Goal: Book appointment/travel/reservation

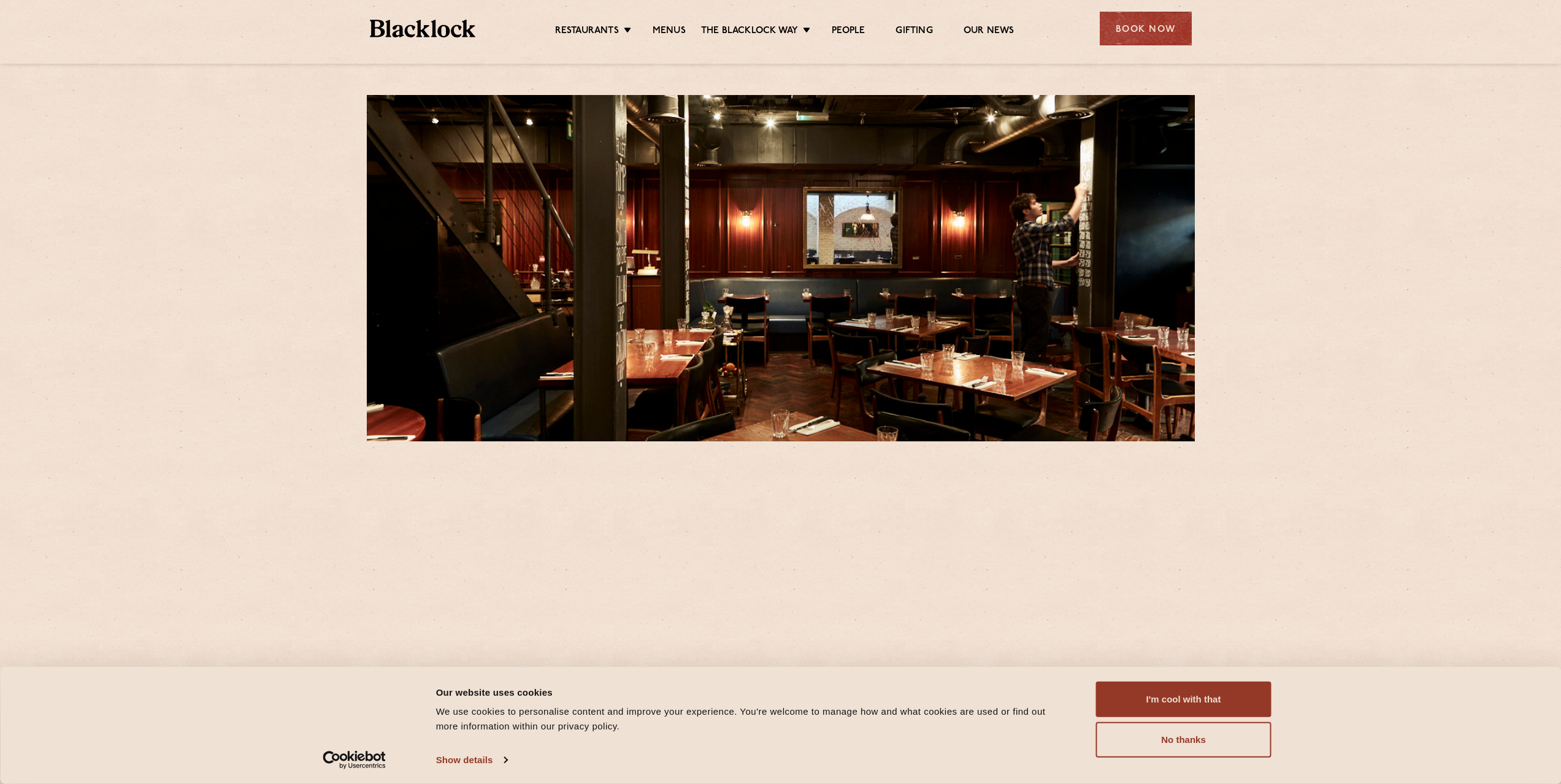
click at [1167, 21] on div "Book Now" at bounding box center [1146, 29] width 92 height 34
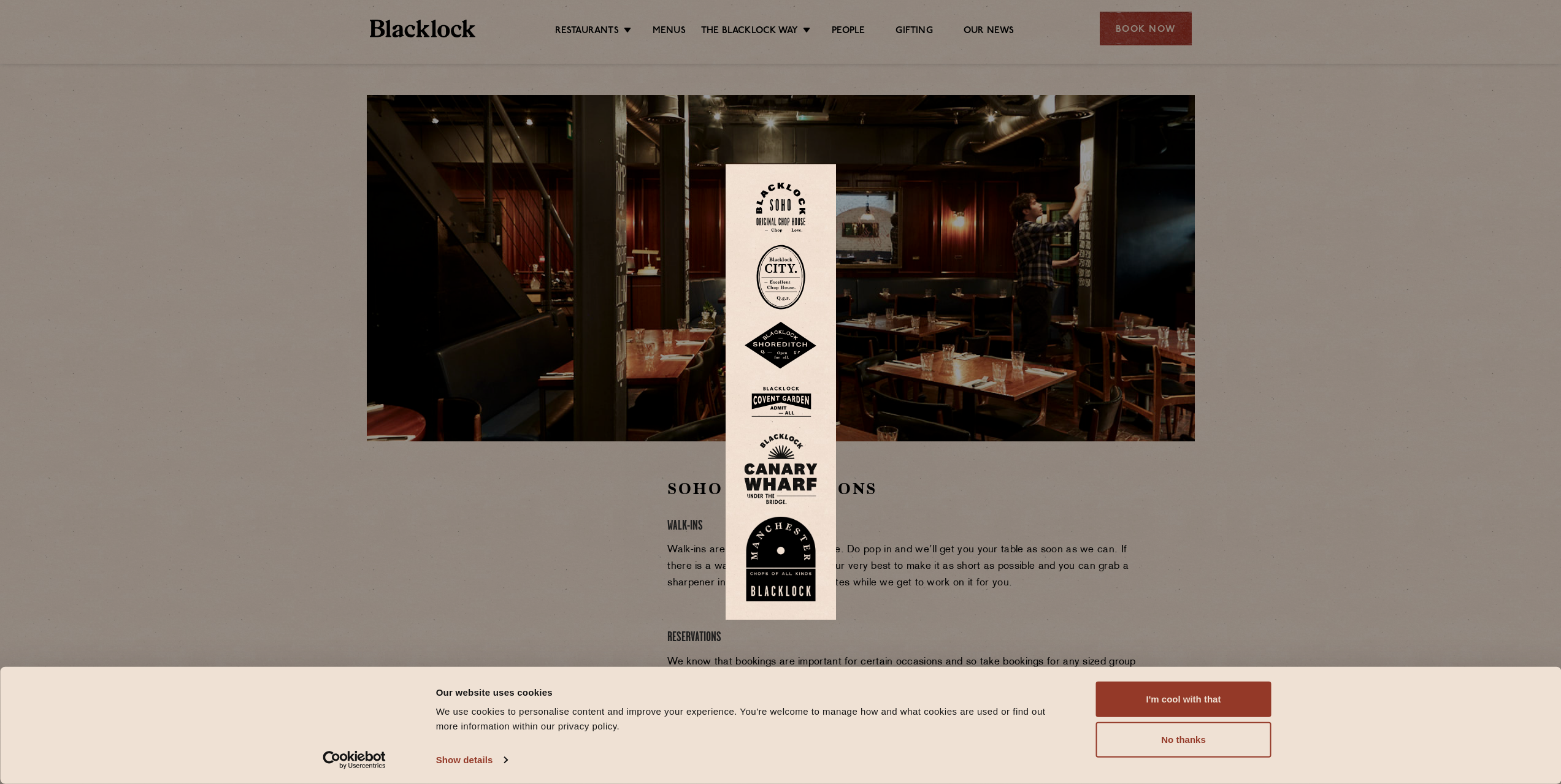
click at [944, 560] on div at bounding box center [780, 392] width 1561 height 784
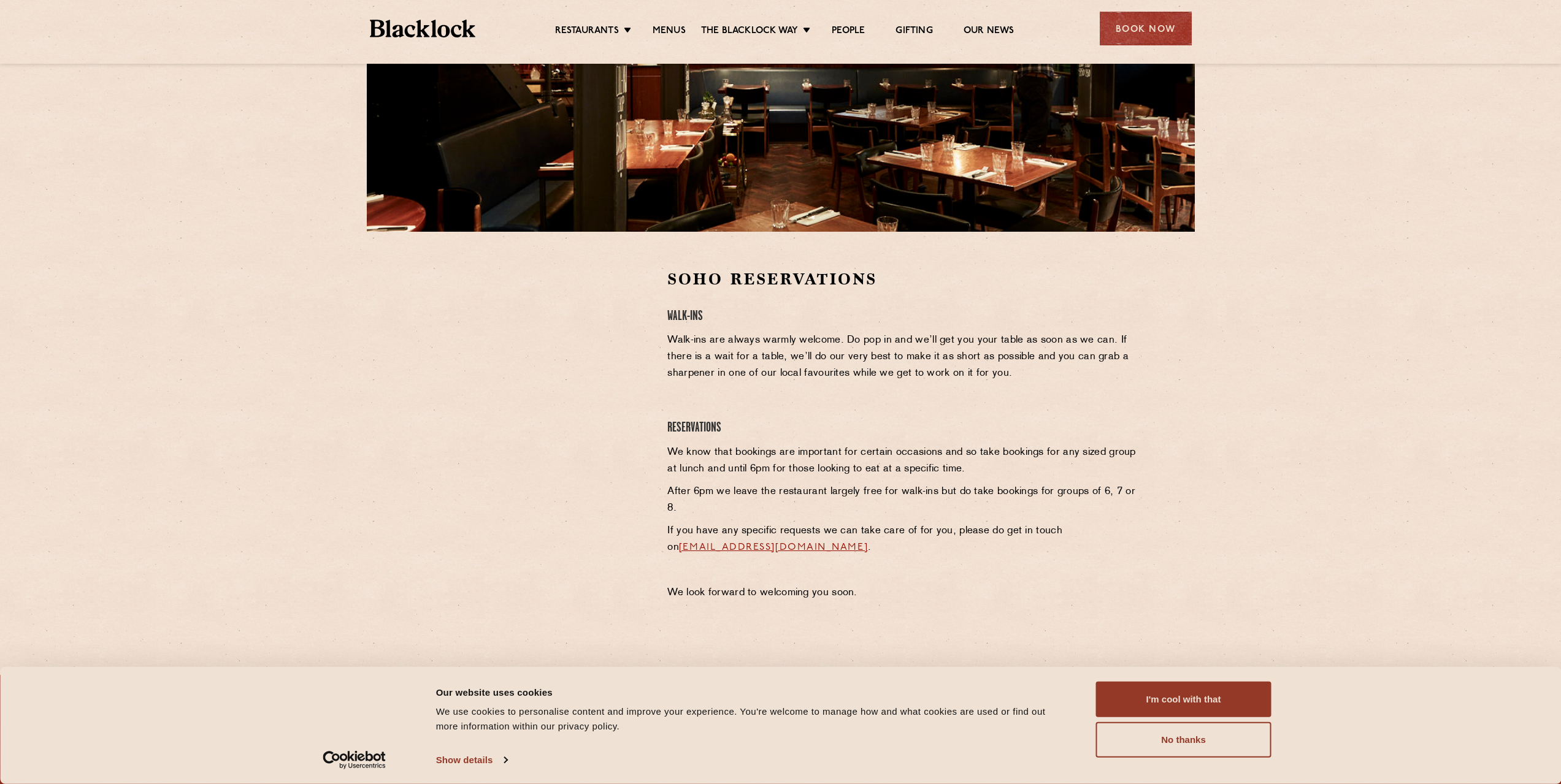
scroll to position [184, 0]
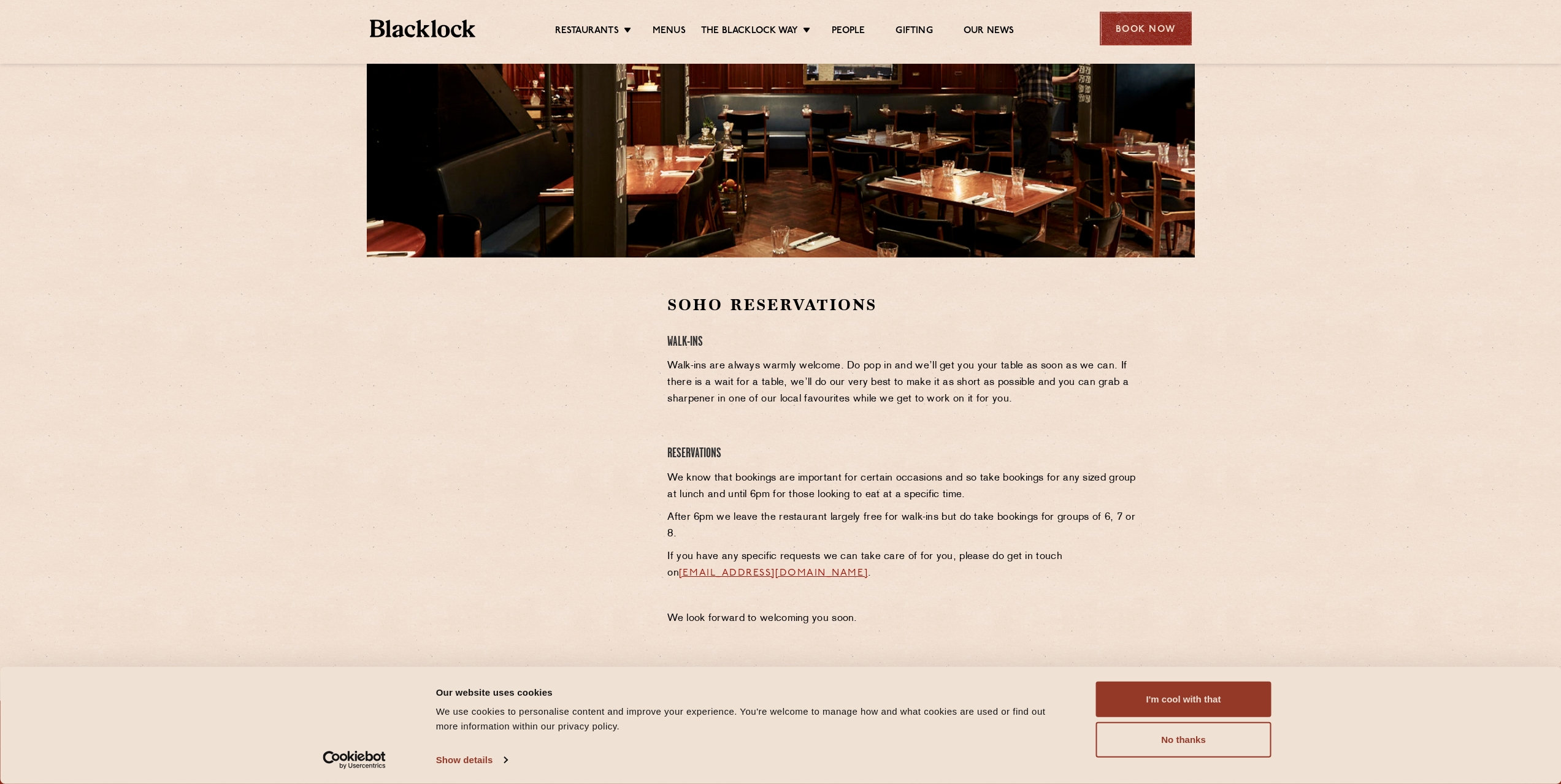
click at [1127, 20] on div "Book Now" at bounding box center [1146, 29] width 92 height 34
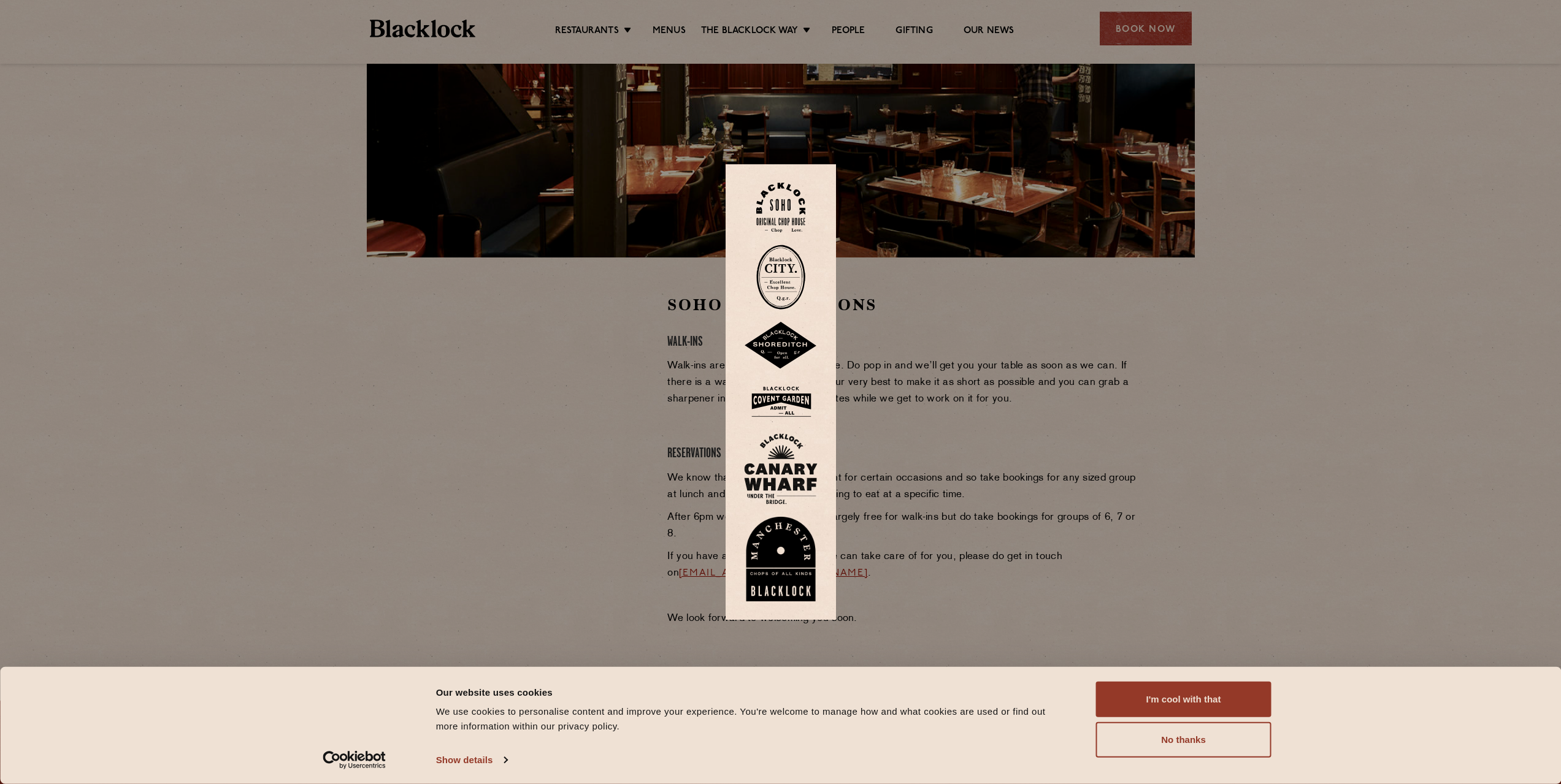
click at [790, 204] on img at bounding box center [780, 207] width 49 height 50
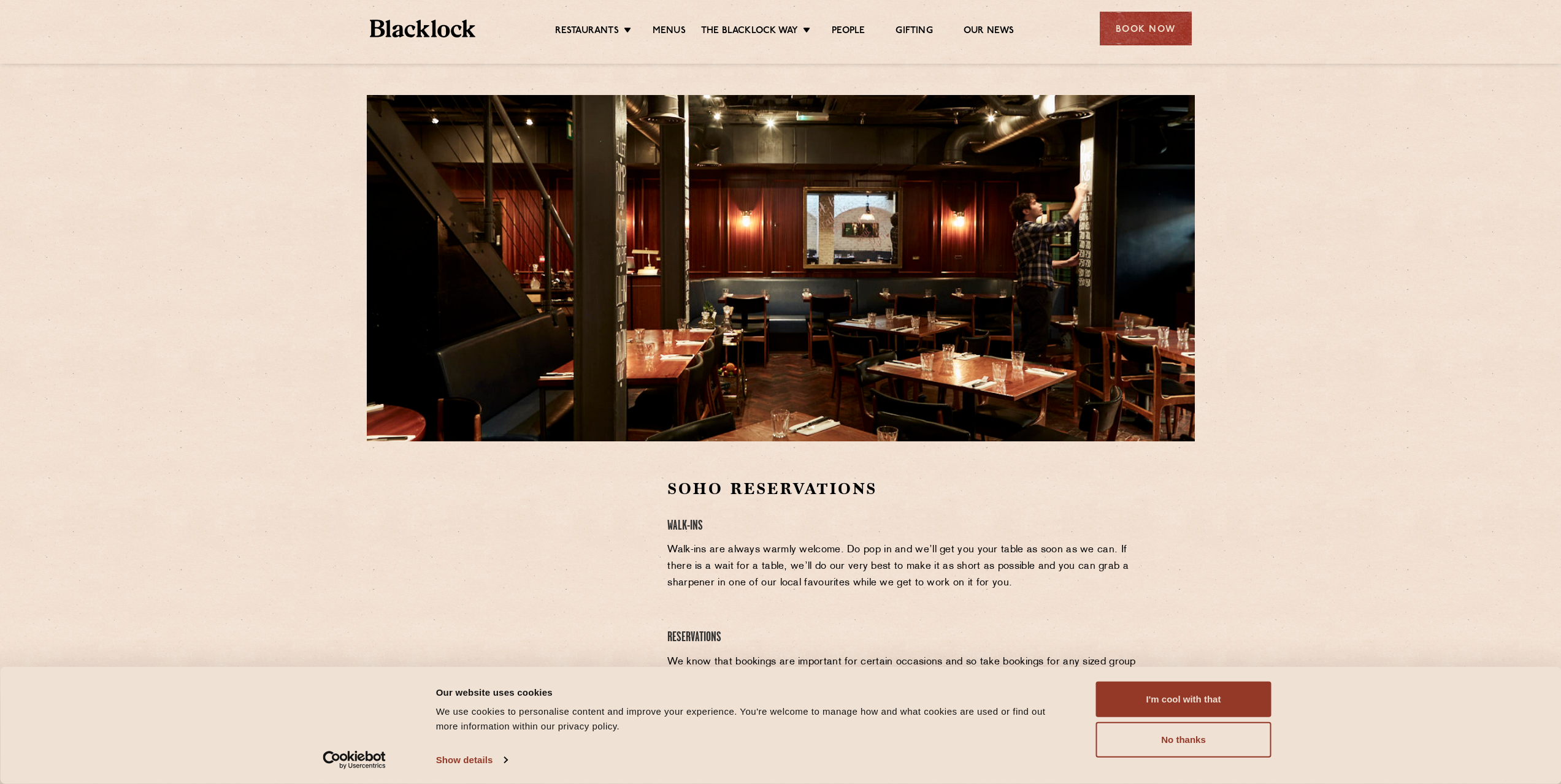
scroll to position [366, 0]
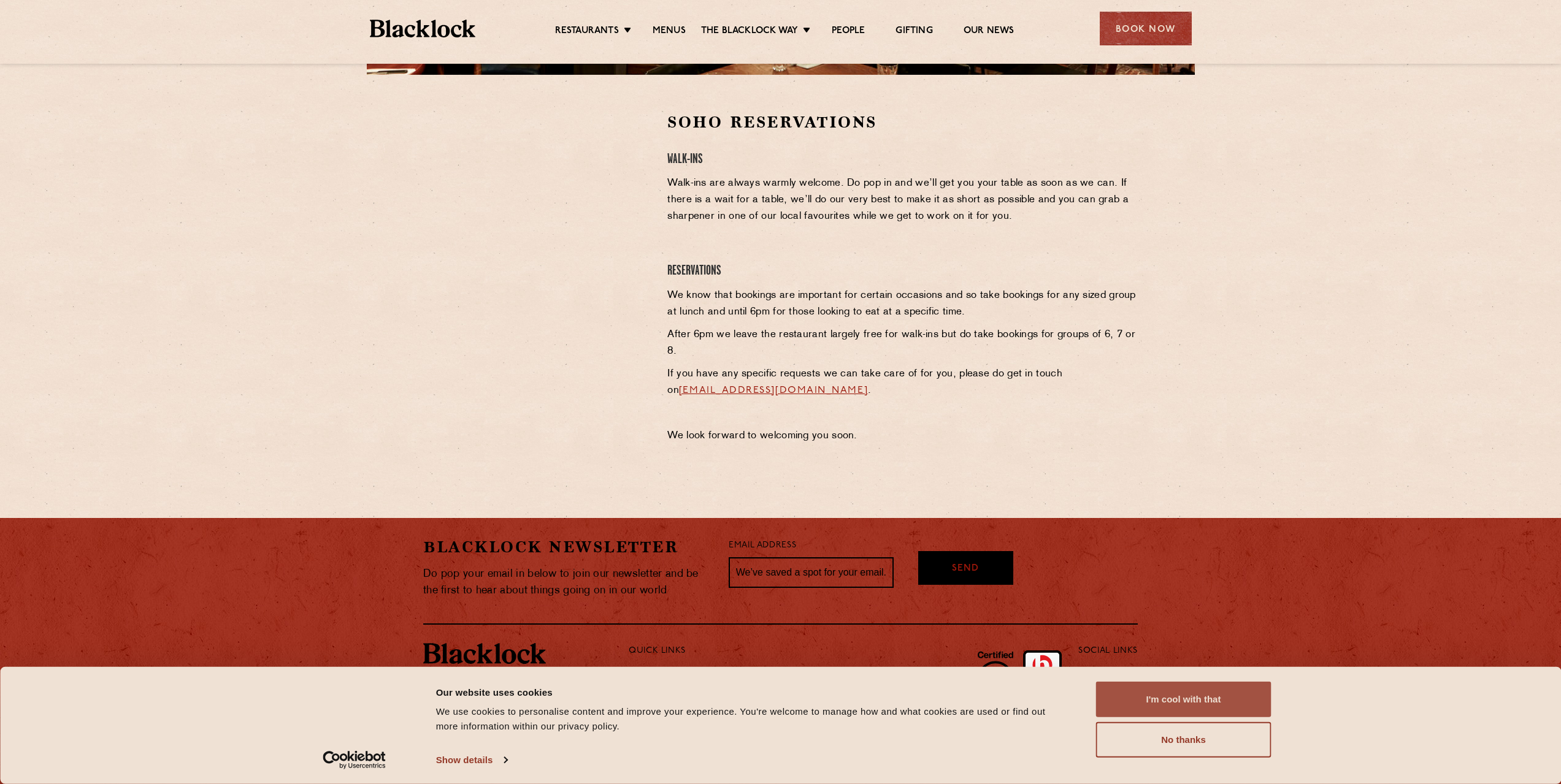
click at [1152, 689] on button "I'm cool with that" at bounding box center [1184, 699] width 176 height 35
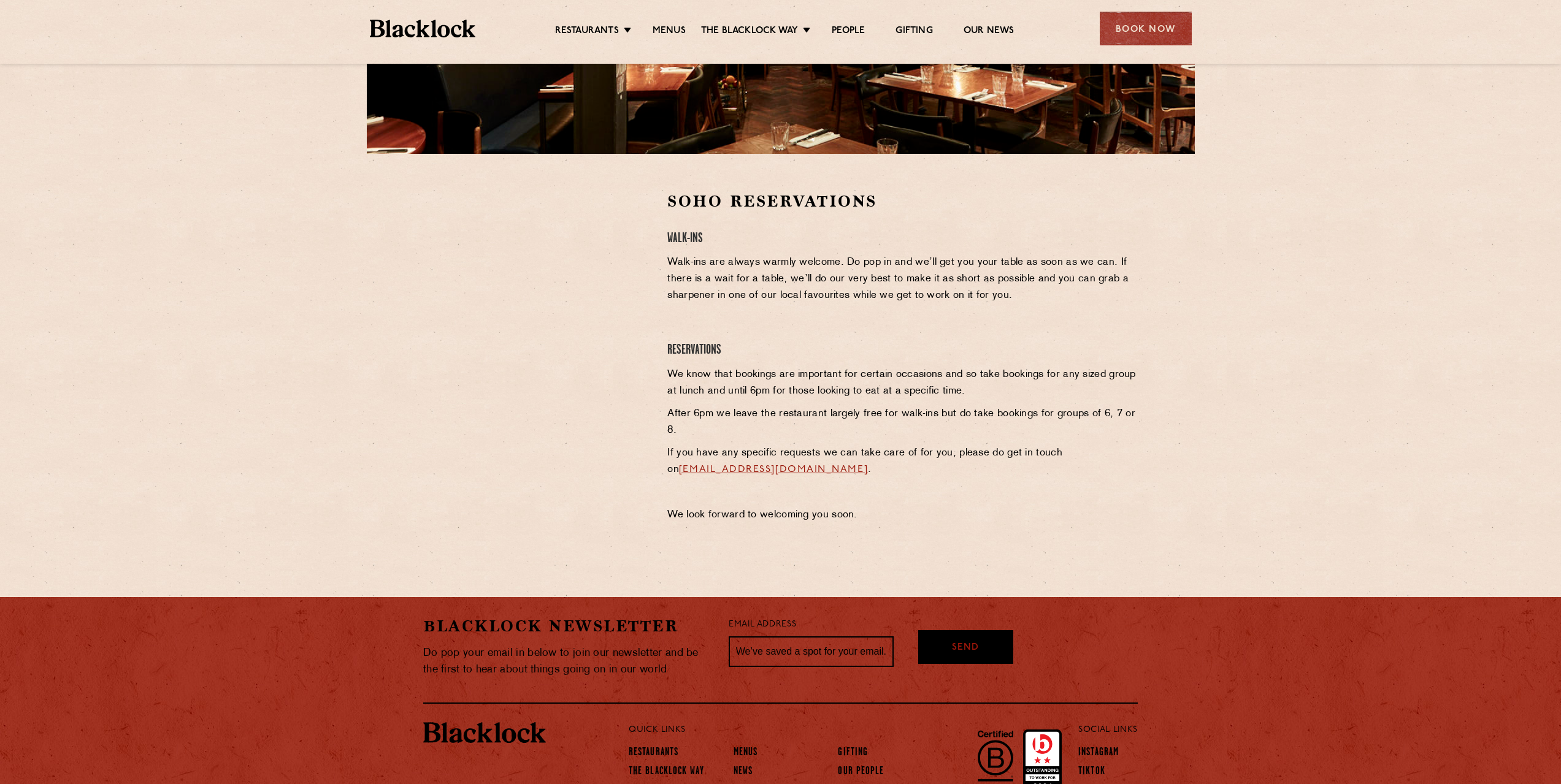
scroll to position [182, 0]
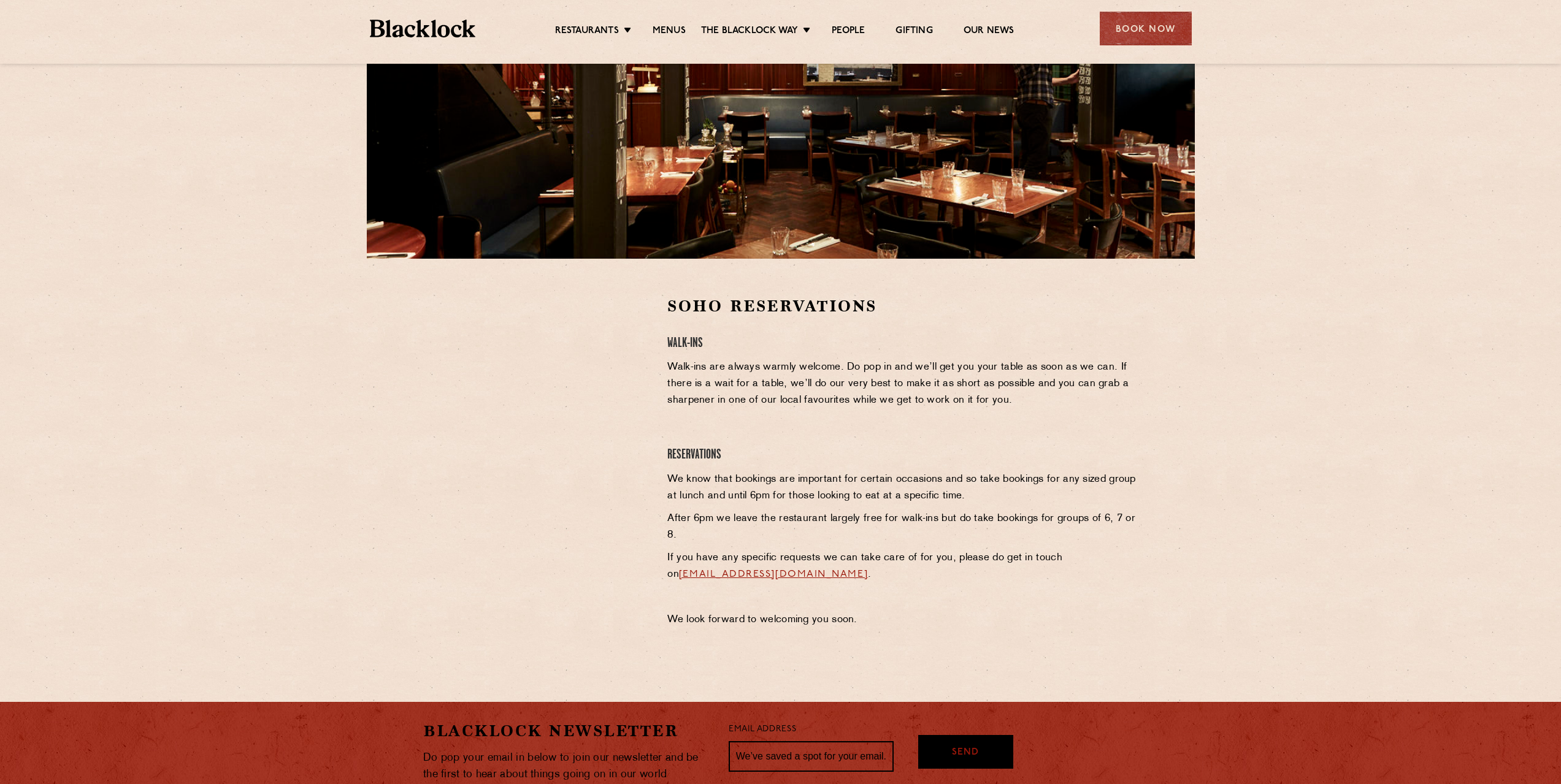
click at [903, 496] on p "We know that bookings are important for certain occasions and so take bookings …" at bounding box center [902, 488] width 470 height 33
click at [892, 466] on div "Soho Reservations Walk-Ins Walk-ins are always warmly welcome. Do pop in and we…" at bounding box center [902, 466] width 489 height 339
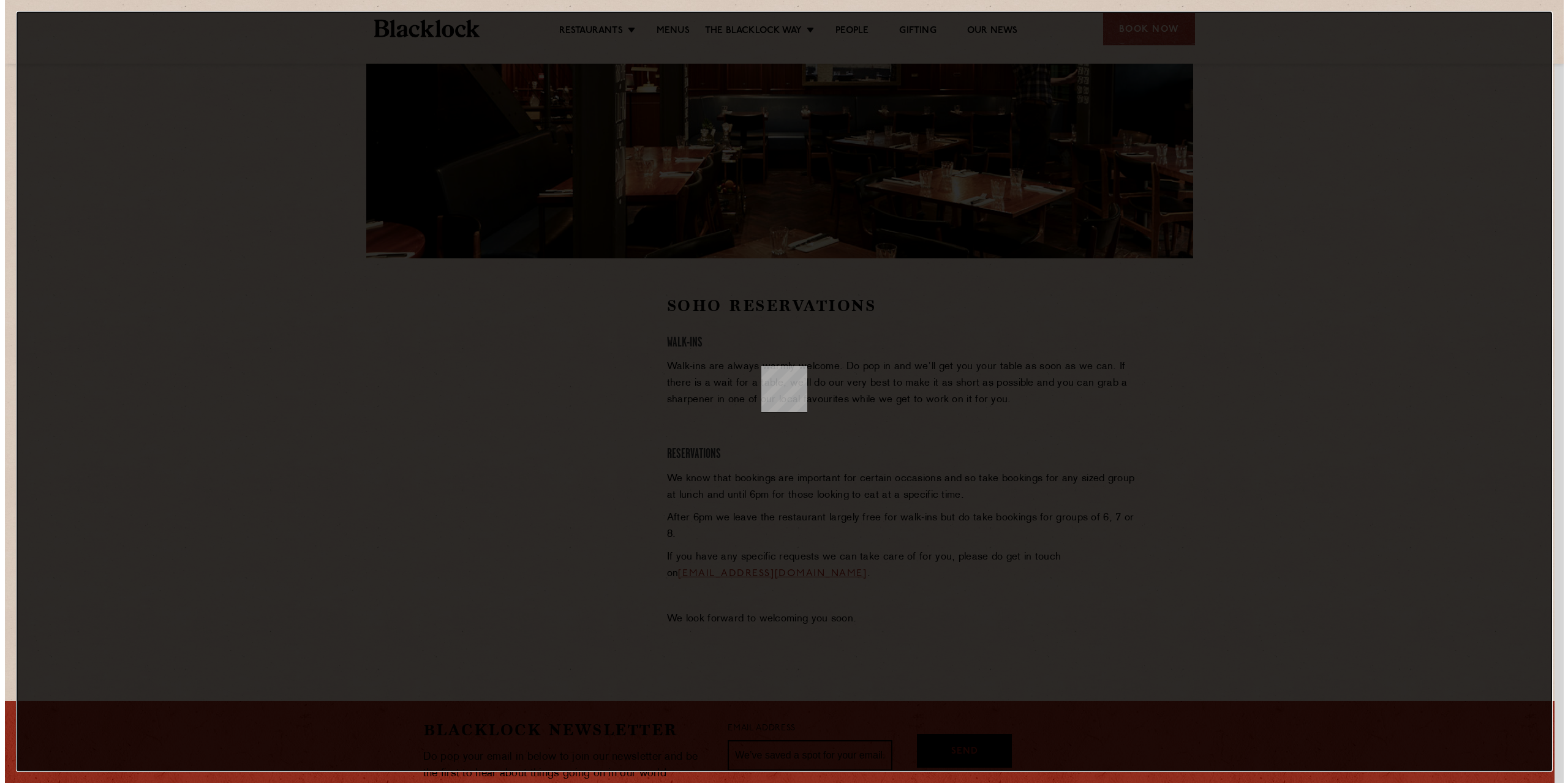
scroll to position [0, 0]
